Goal: Task Accomplishment & Management: Complete application form

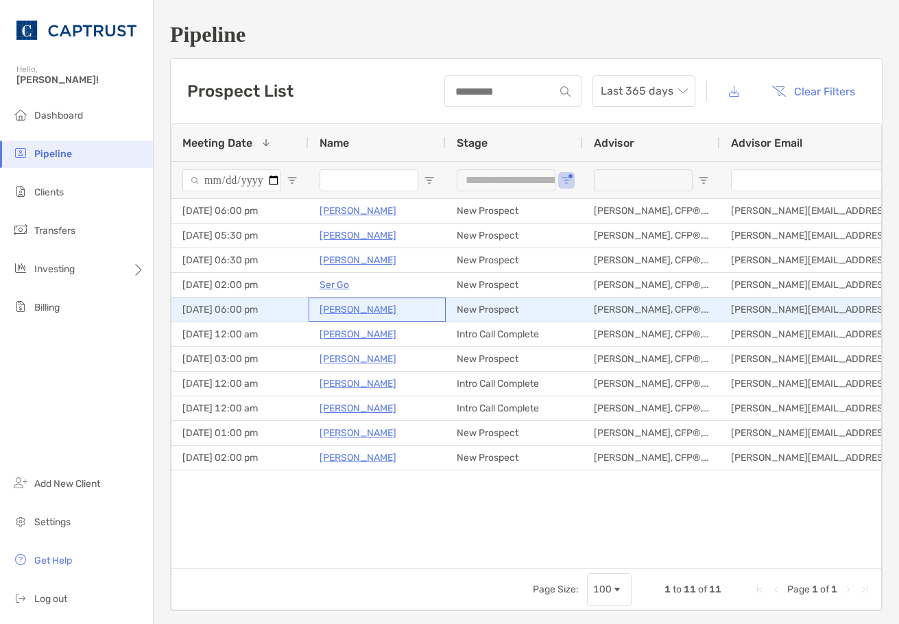
click at [336, 311] on p "[PERSON_NAME]" at bounding box center [358, 309] width 77 height 17
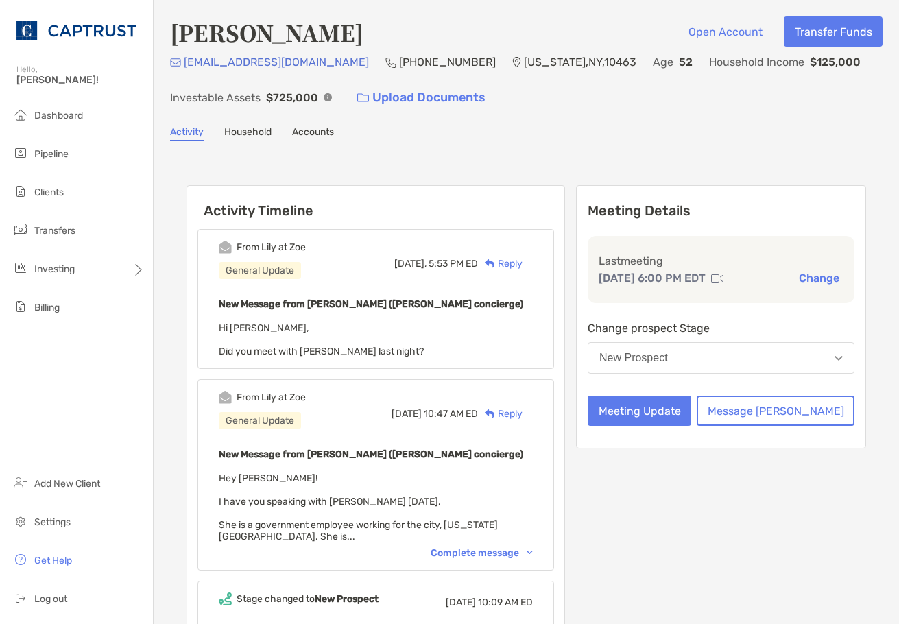
click at [676, 395] on div "Meeting Details Last meeting [DATE] 6:00 PM EDT Change Change prospect Stage Ne…" at bounding box center [721, 316] width 290 height 263
click at [676, 412] on button "Meeting Update" at bounding box center [640, 411] width 104 height 30
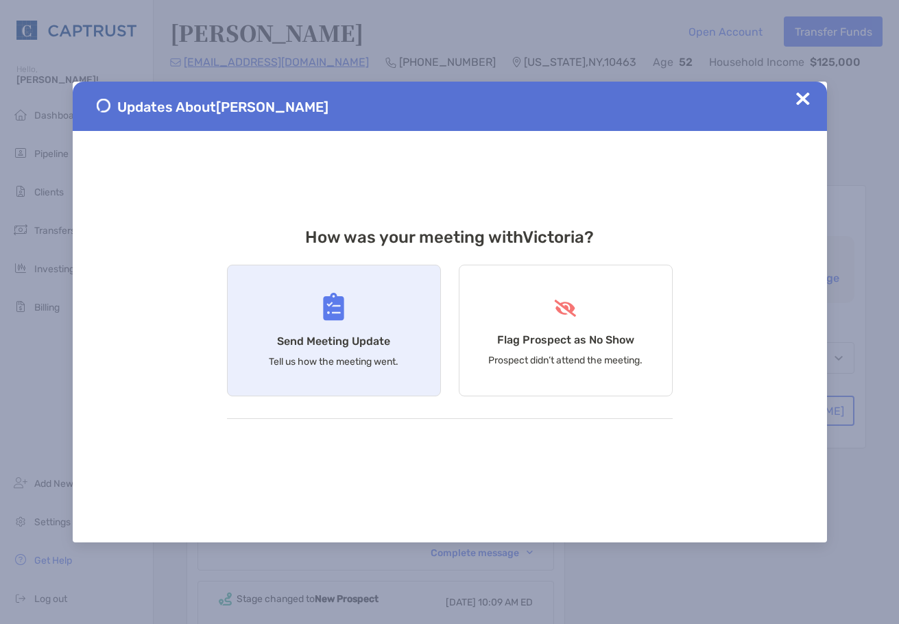
click at [368, 330] on div "Send Meeting Update Tell us how the meeting went." at bounding box center [334, 331] width 214 height 132
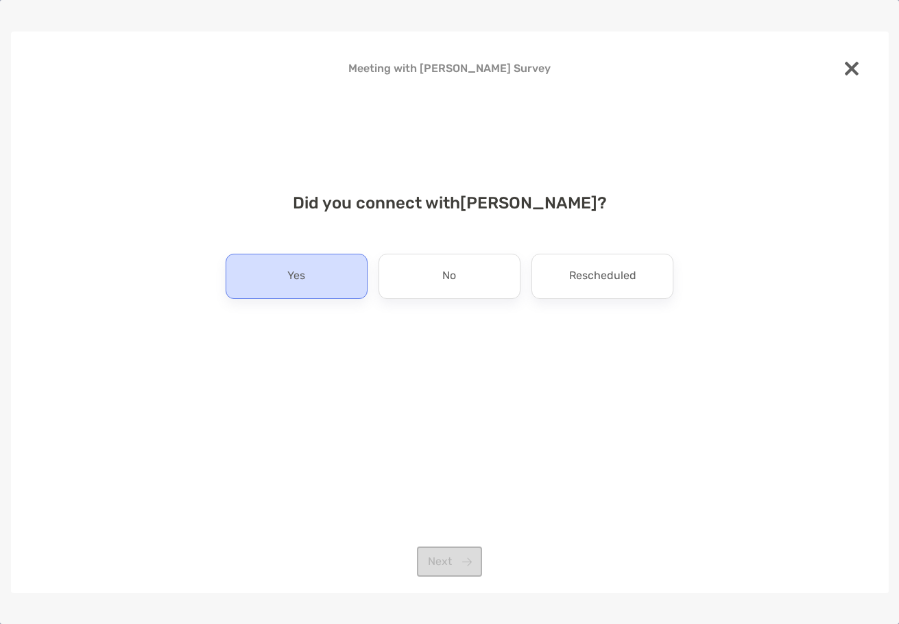
click at [304, 271] on p "Yes" at bounding box center [296, 276] width 18 height 22
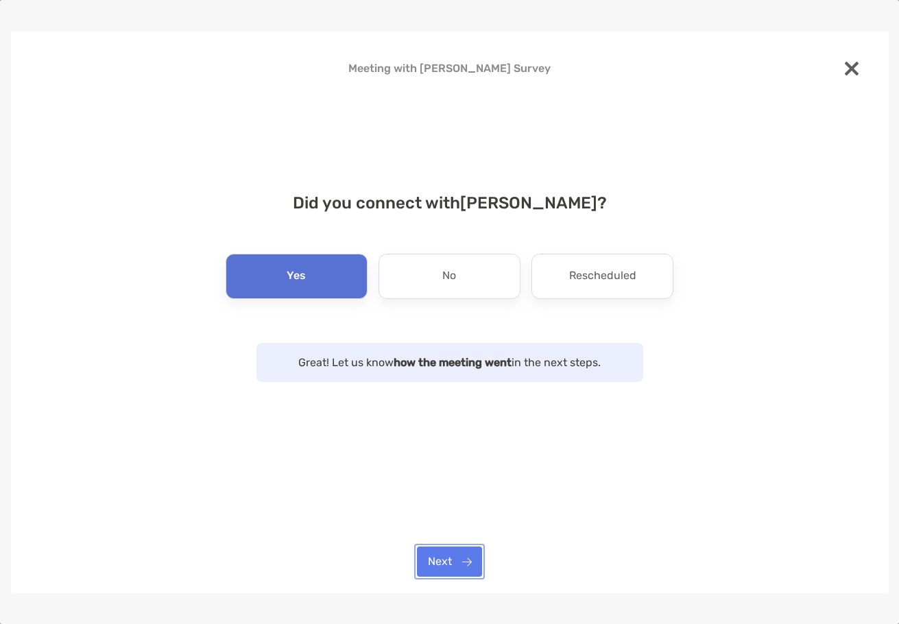
click at [465, 564] on button "Next" at bounding box center [449, 562] width 65 height 30
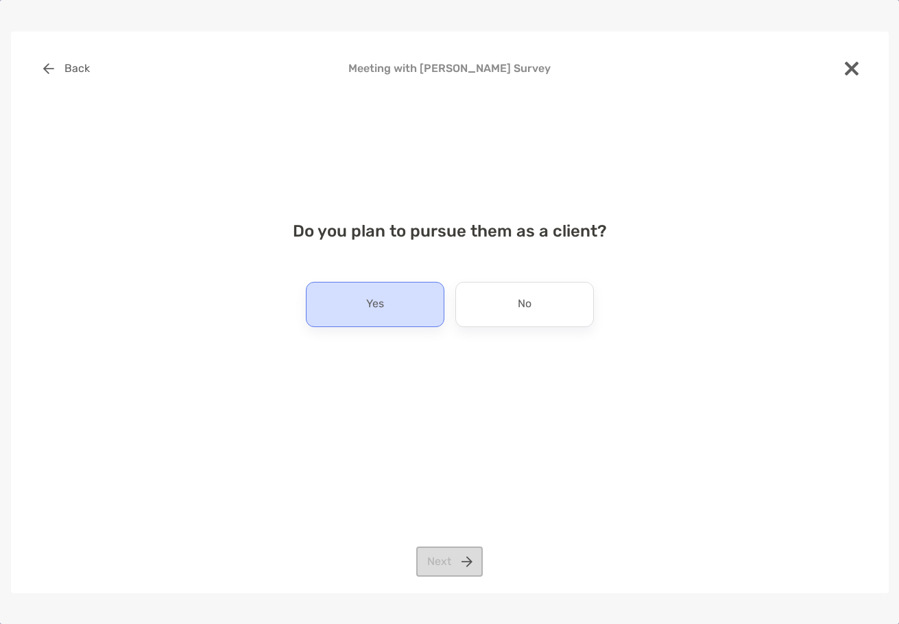
click at [399, 312] on div "Yes" at bounding box center [375, 304] width 139 height 45
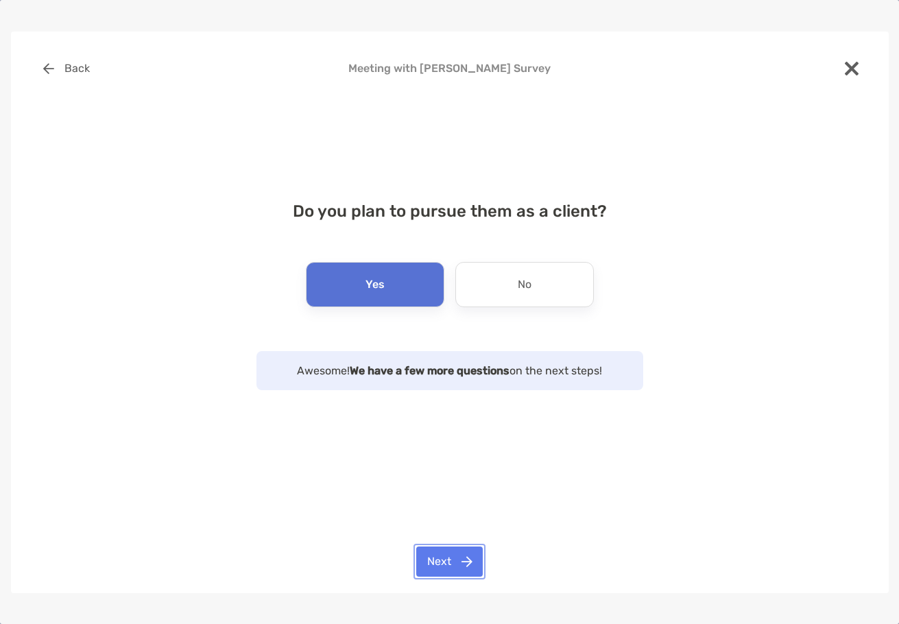
click at [466, 568] on button "Next" at bounding box center [449, 562] width 67 height 30
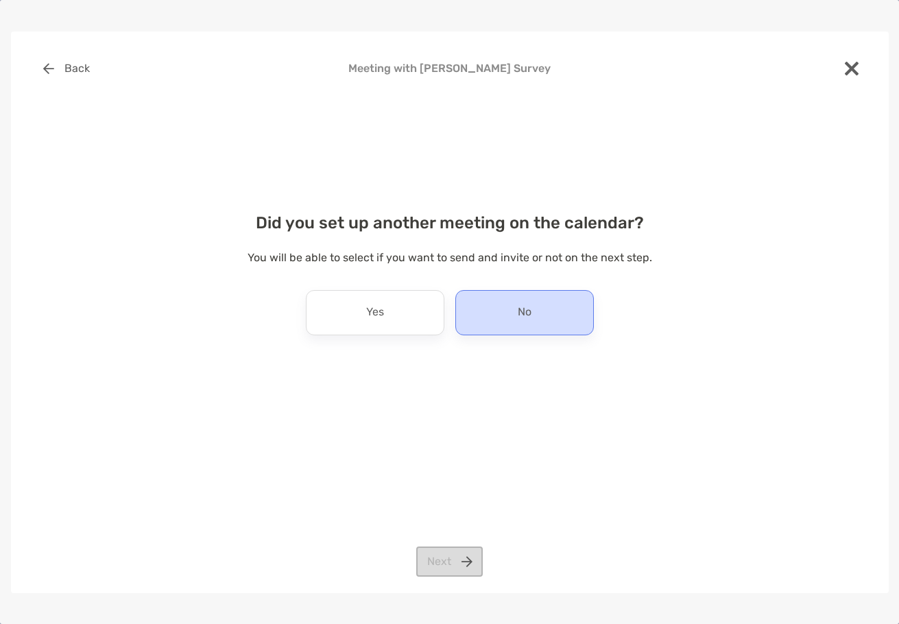
click at [517, 318] on div "No" at bounding box center [524, 312] width 139 height 45
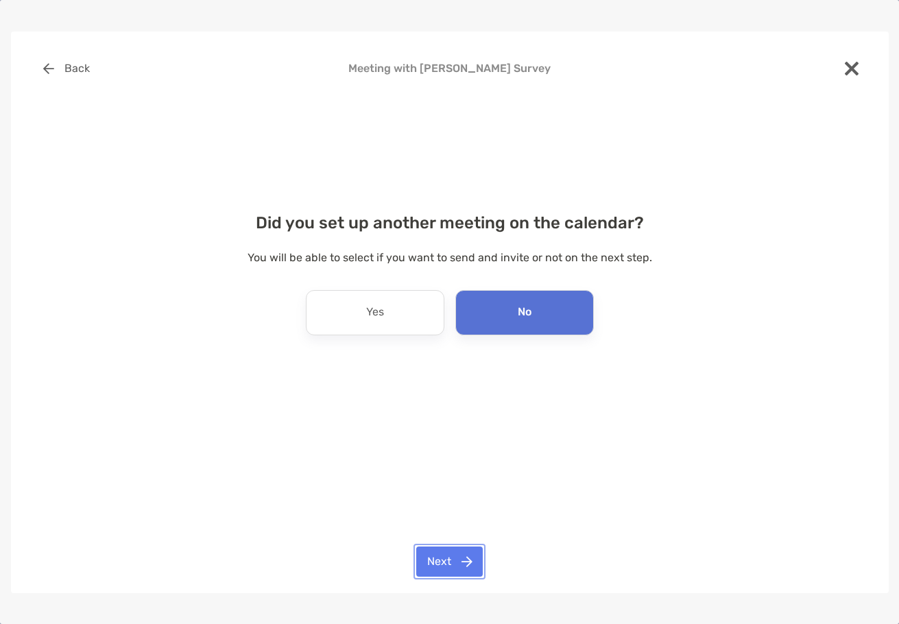
click at [465, 560] on button "Next" at bounding box center [449, 562] width 67 height 30
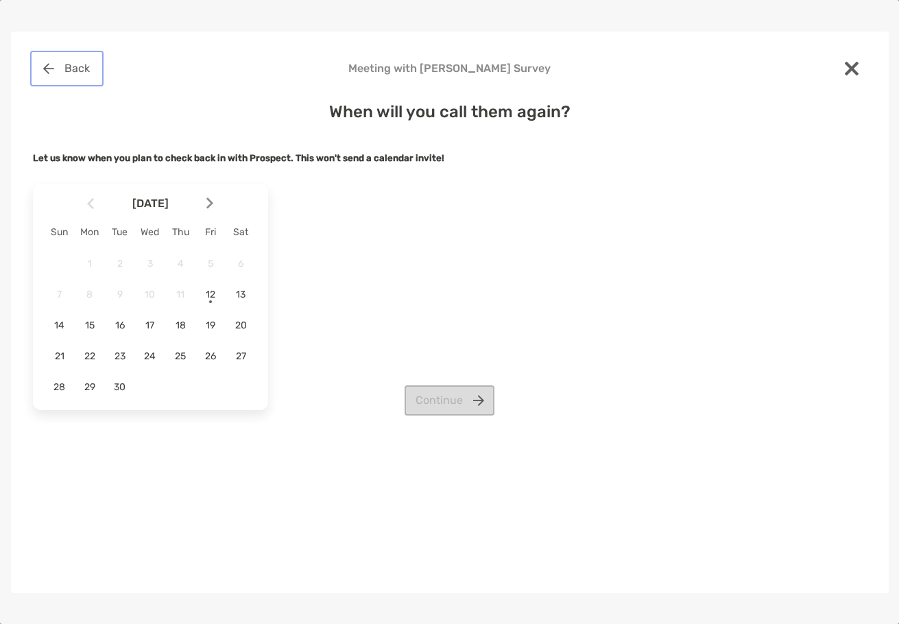
click at [80, 80] on button "Back" at bounding box center [67, 69] width 68 height 30
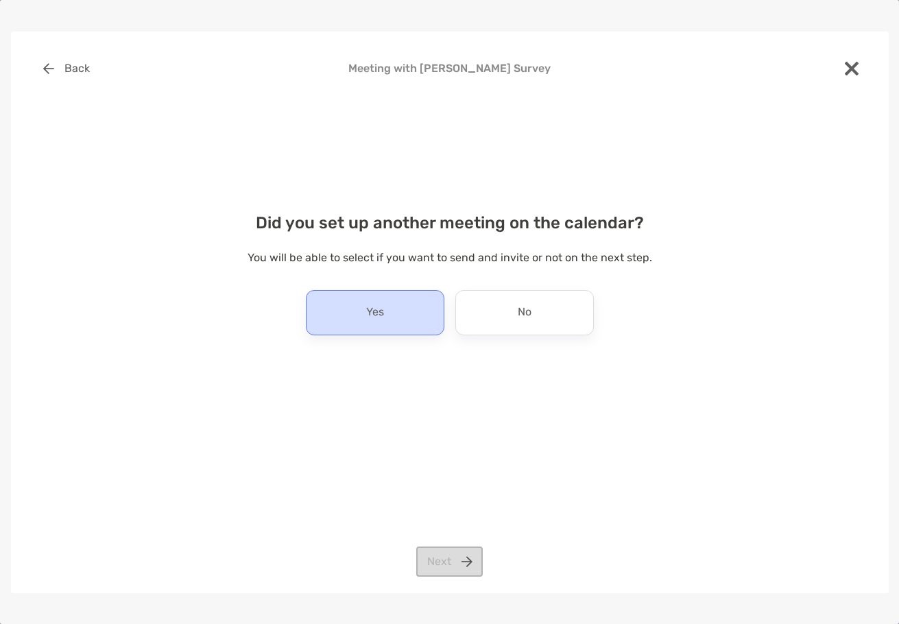
click at [345, 303] on div "Yes" at bounding box center [375, 312] width 139 height 45
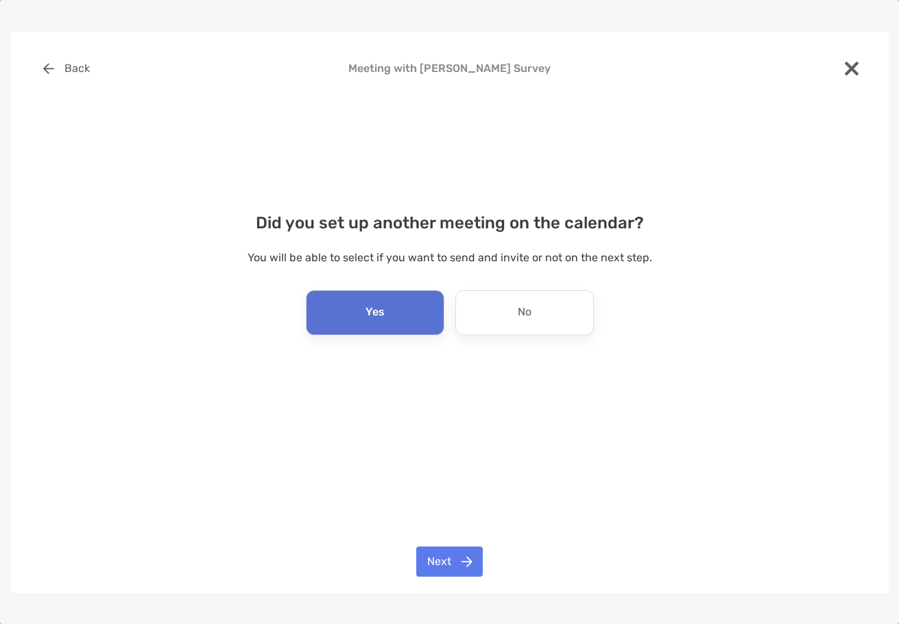
click at [478, 579] on div "Back Meeting with [PERSON_NAME] Survey Did you set up another meeting on the ca…" at bounding box center [450, 313] width 878 height 562
click at [466, 569] on button "Next" at bounding box center [449, 562] width 67 height 30
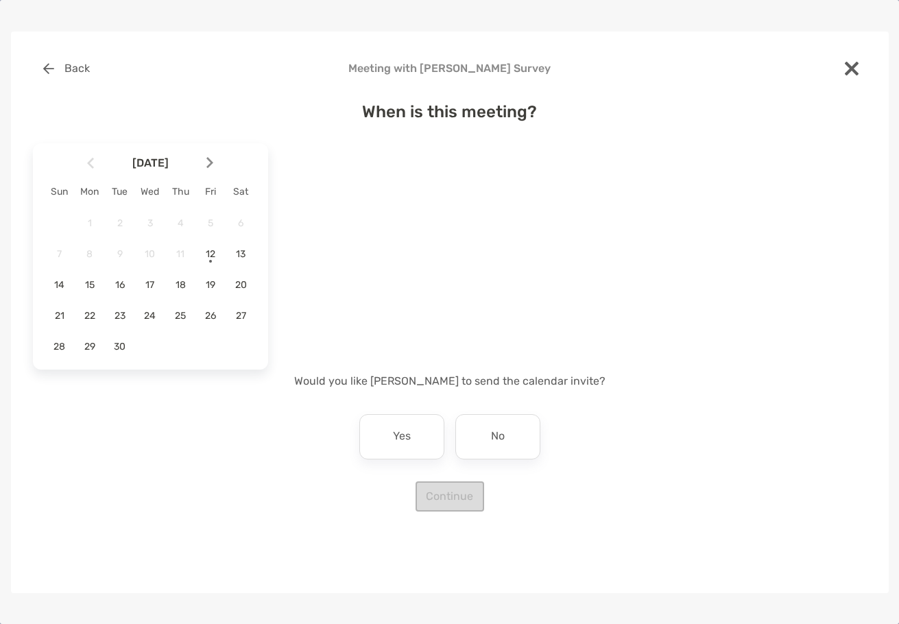
click at [215, 329] on div "1 2 3 4 5 6 7 8 9 10 11 12 13 14 15 16 17 18 19 20 21 22 23 24 25 26 27 28 29 30" at bounding box center [151, 284] width 212 height 147
click at [213, 320] on span "26" at bounding box center [210, 316] width 23 height 12
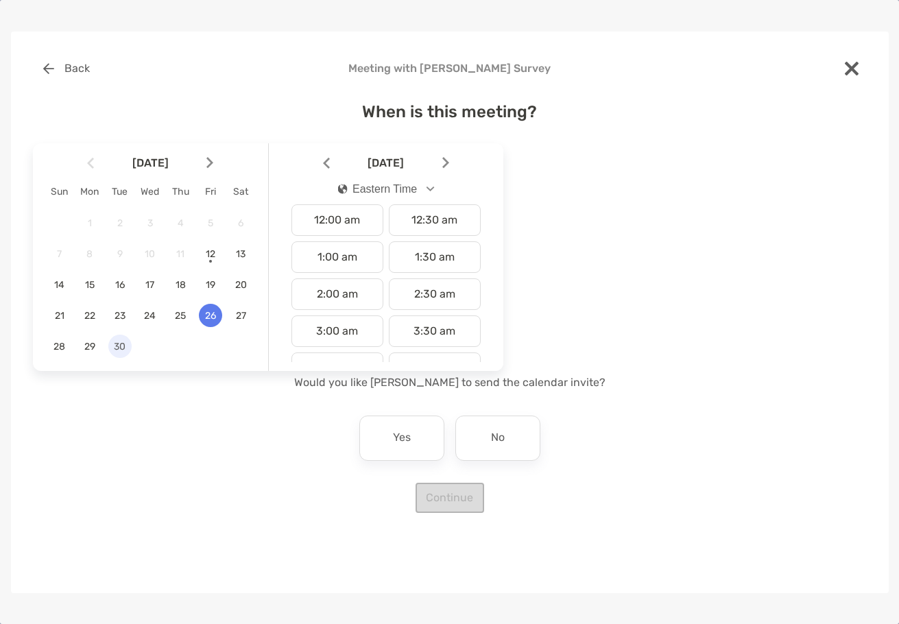
click at [112, 352] on span "30" at bounding box center [119, 347] width 23 height 12
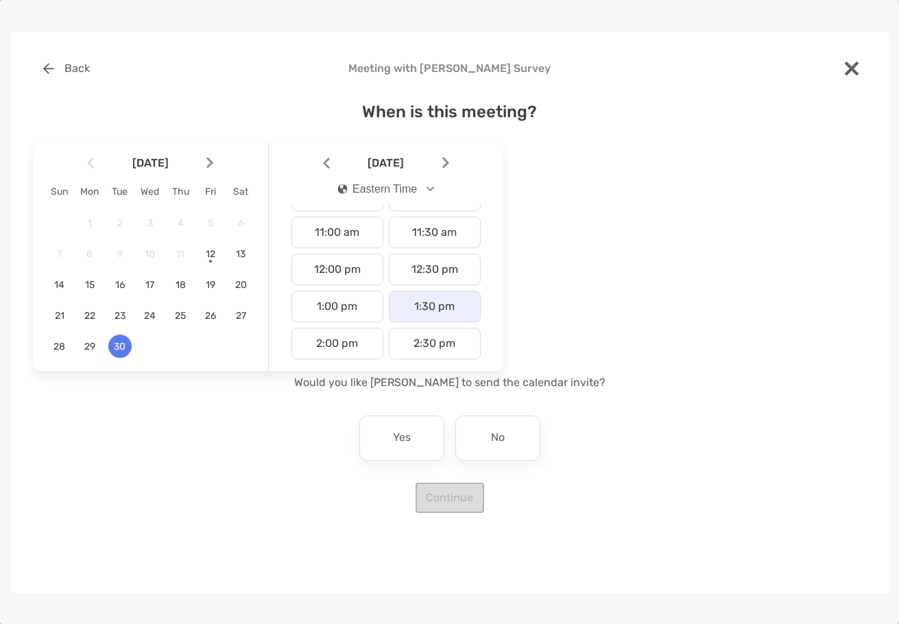
scroll to position [412, 0]
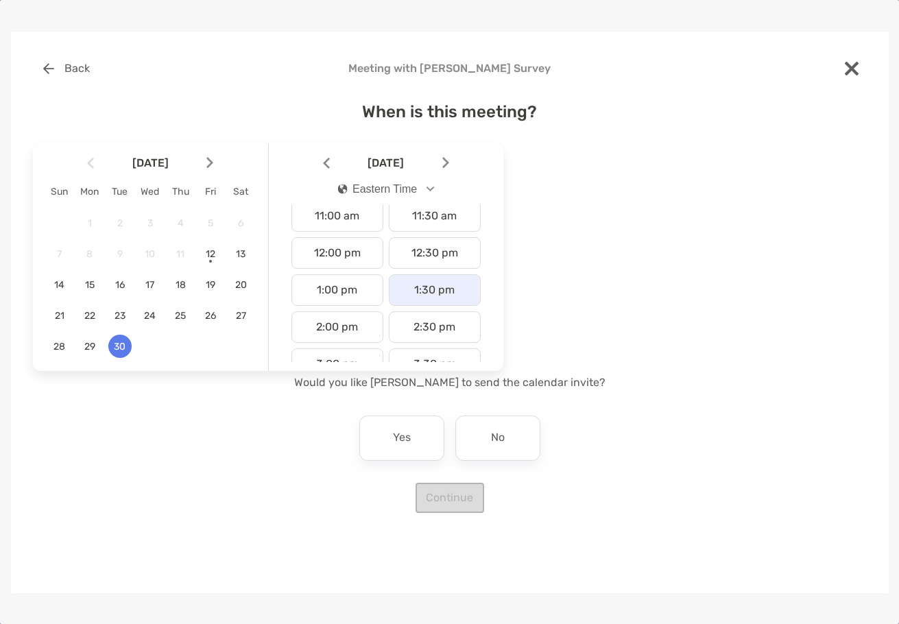
click at [421, 300] on div "1:30 pm" at bounding box center [435, 290] width 92 height 32
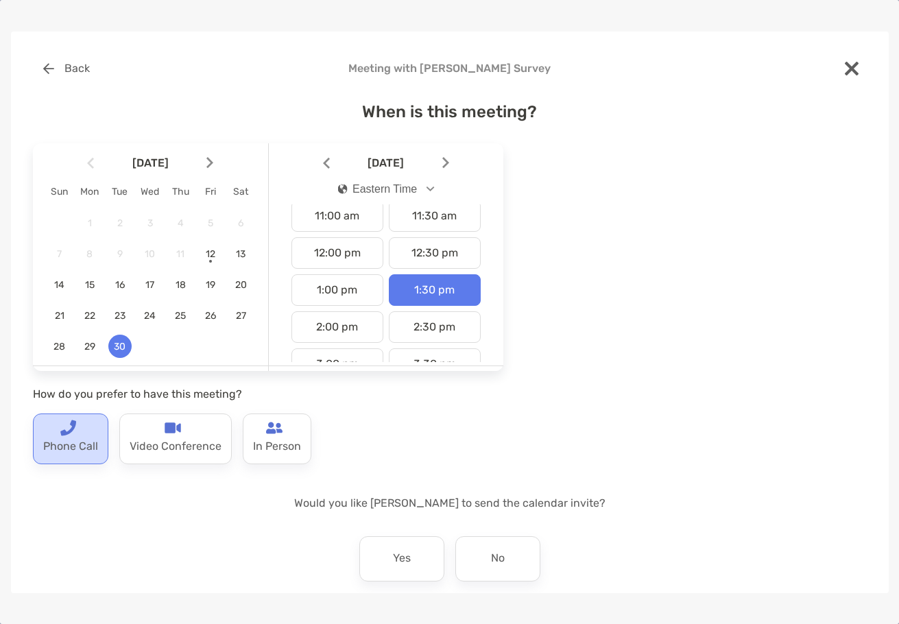
click at [82, 445] on p "Phone Call" at bounding box center [70, 447] width 55 height 22
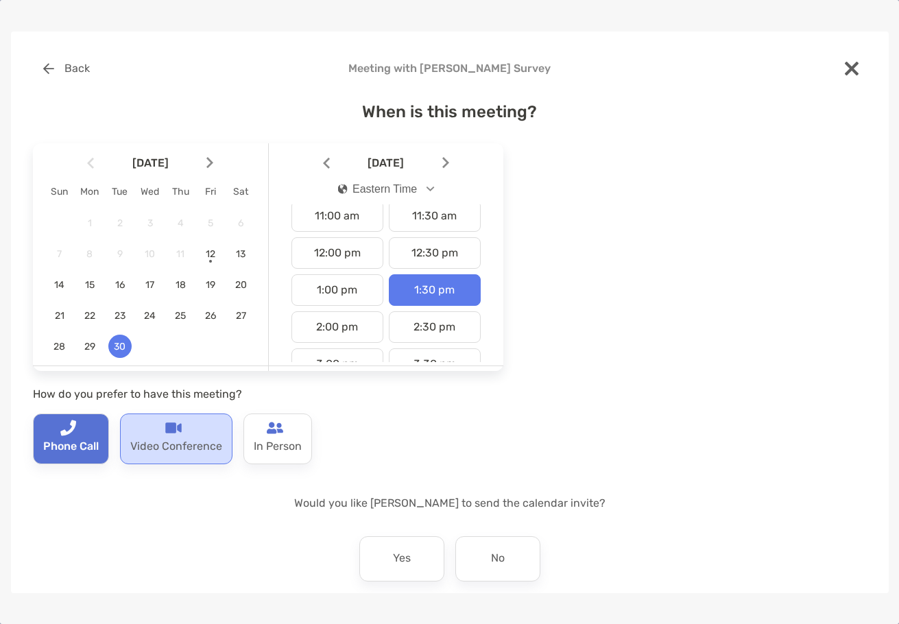
click at [191, 441] on p "Video Conference" at bounding box center [176, 447] width 92 height 22
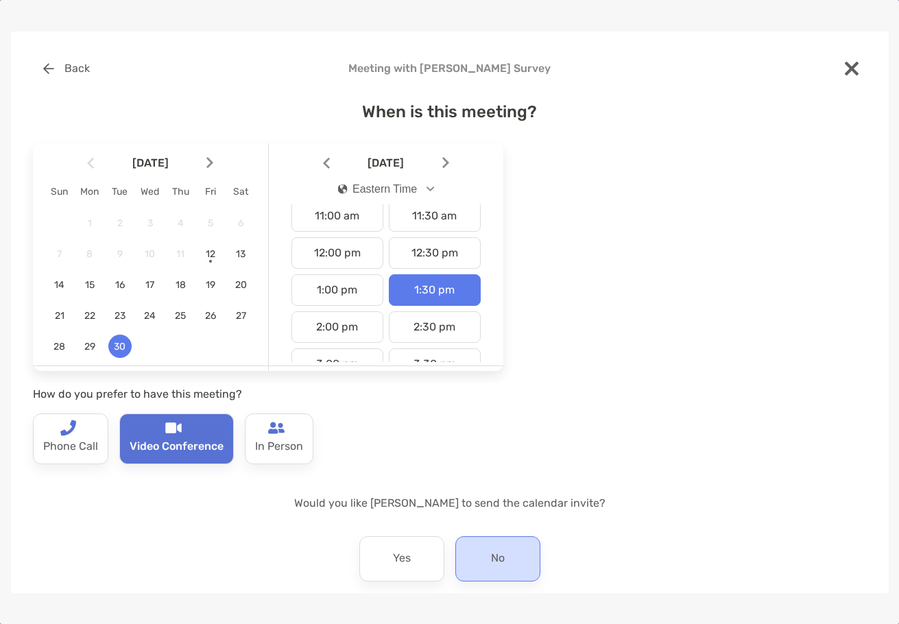
click at [505, 562] on div "No" at bounding box center [497, 558] width 85 height 45
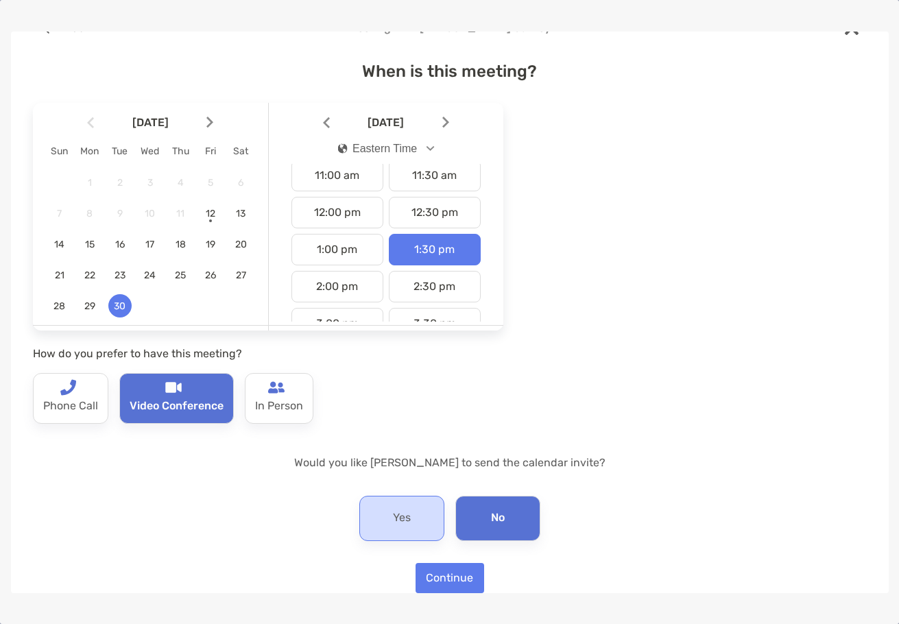
scroll to position [62, 0]
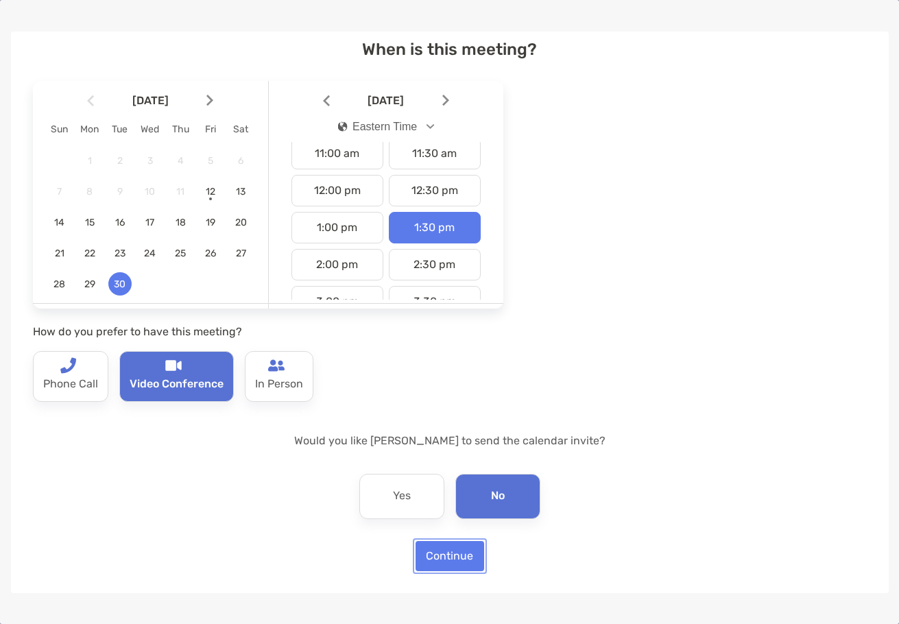
click at [443, 547] on button "Continue" at bounding box center [450, 556] width 69 height 30
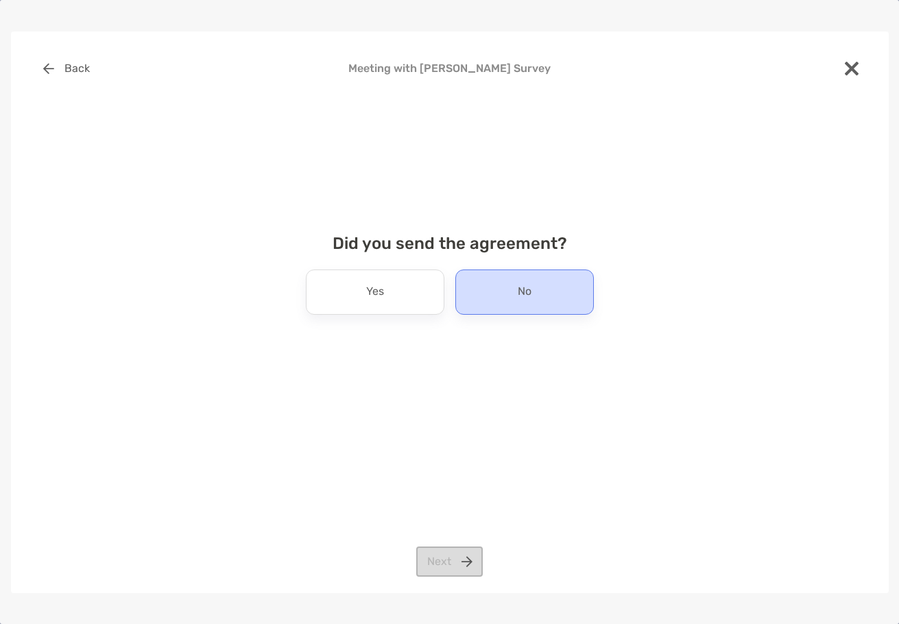
click at [538, 289] on div "No" at bounding box center [524, 292] width 139 height 45
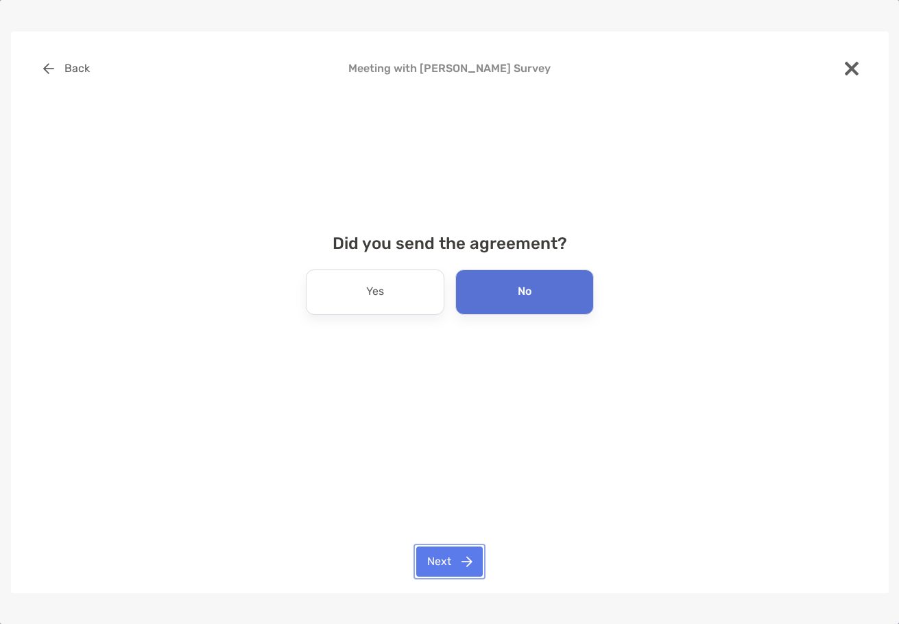
click at [439, 562] on button "Next" at bounding box center [449, 562] width 67 height 30
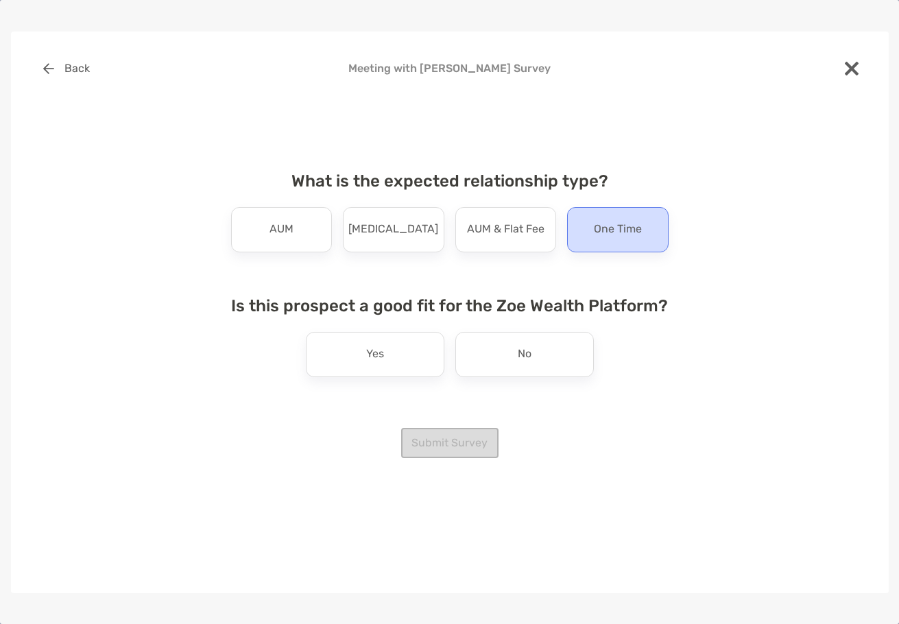
click at [599, 220] on p "One Time" at bounding box center [618, 230] width 48 height 22
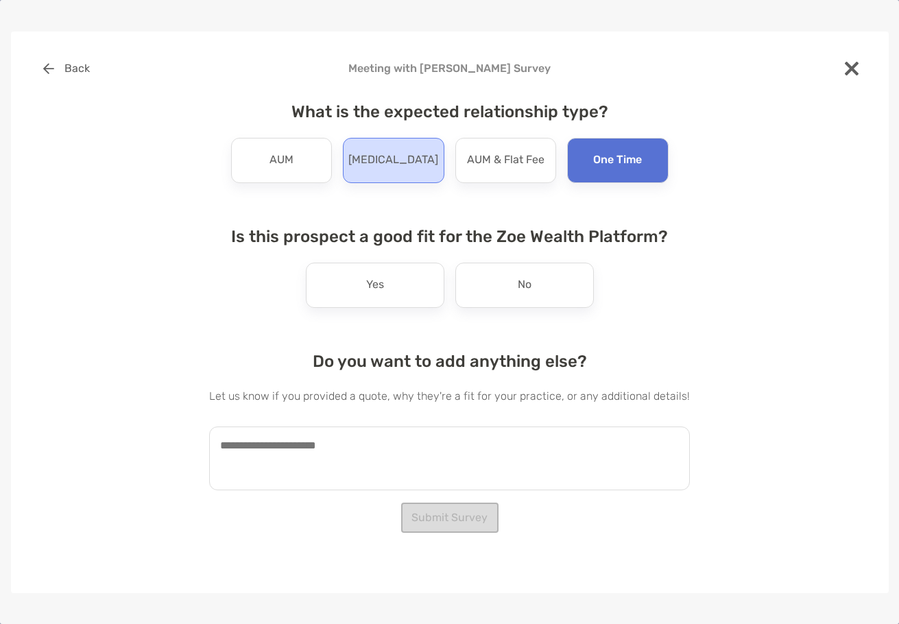
click at [370, 164] on div "[MEDICAL_DATA]" at bounding box center [394, 160] width 102 height 45
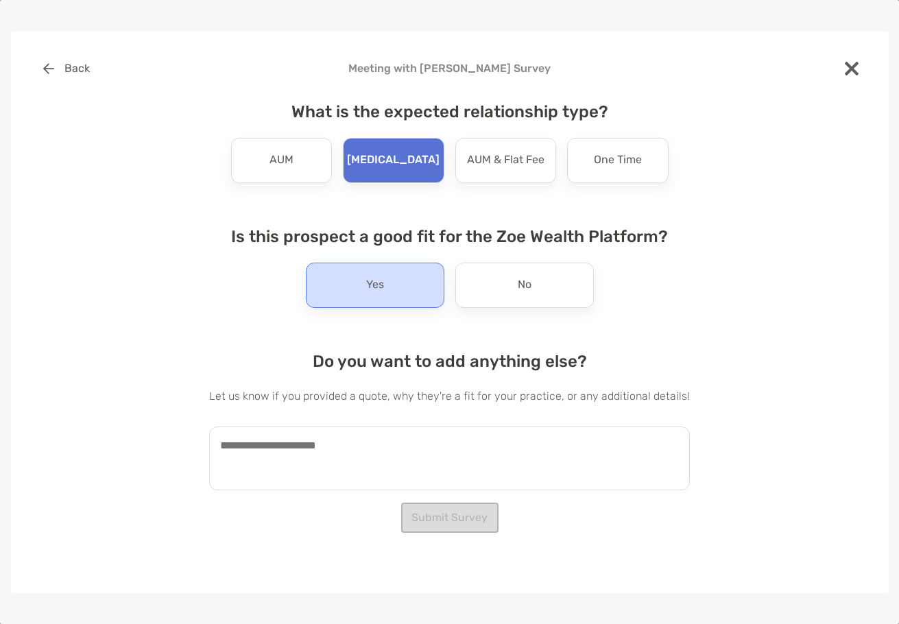
click at [390, 283] on div "Yes" at bounding box center [375, 285] width 139 height 45
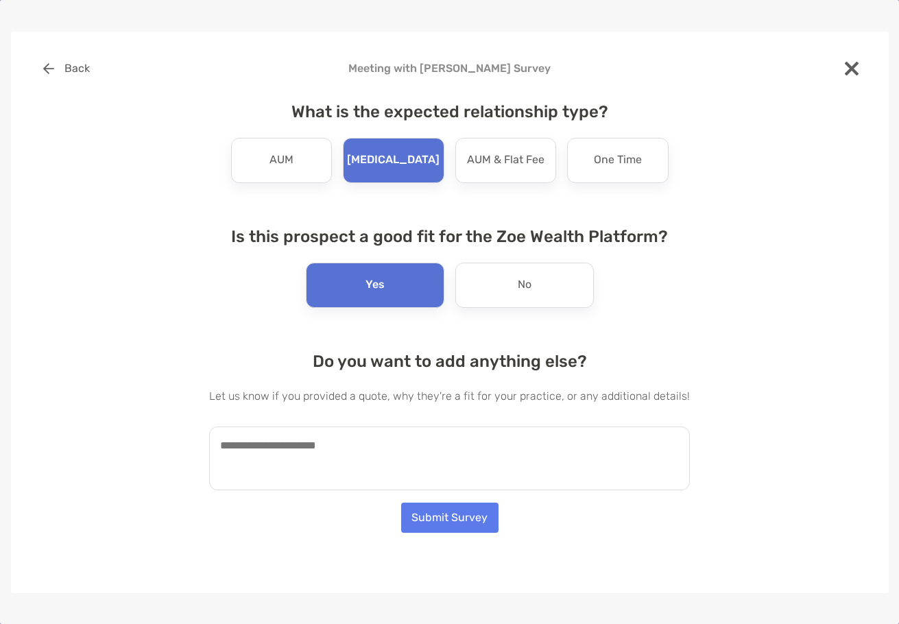
click at [378, 484] on textarea at bounding box center [449, 459] width 481 height 64
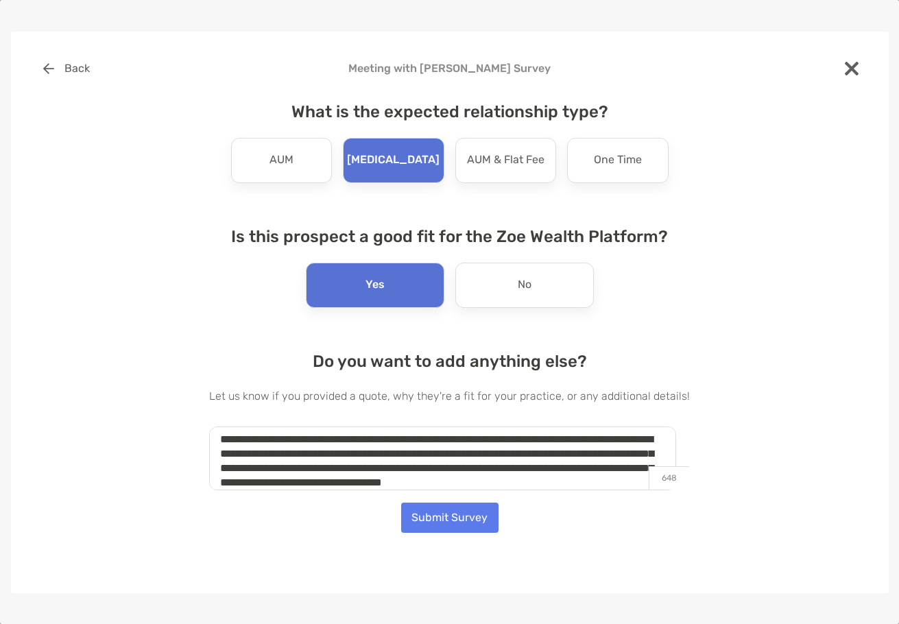
scroll to position [21, 0]
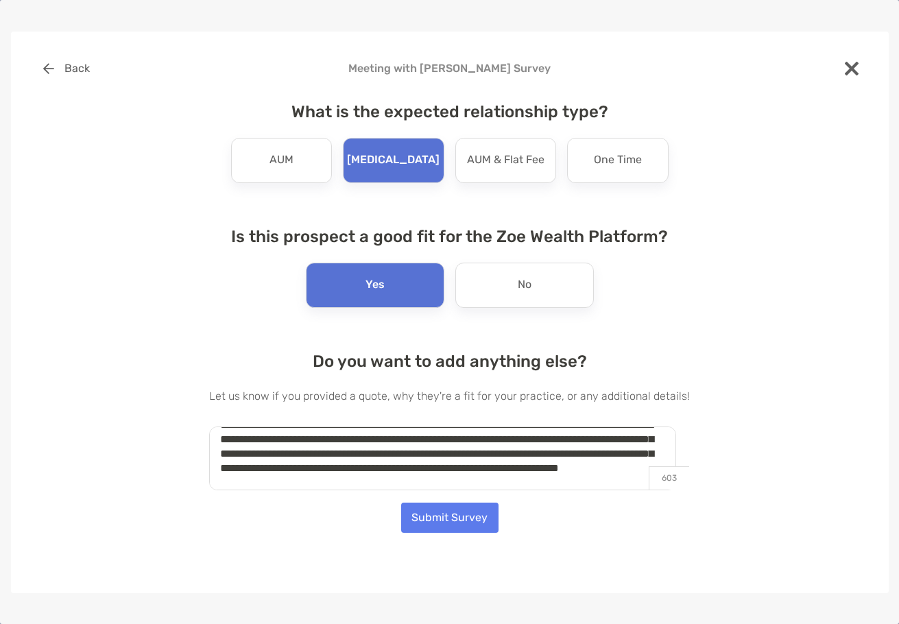
type textarea "**********"
click at [473, 504] on button "Submit Survey" at bounding box center [449, 518] width 97 height 30
